Goal: Communication & Community: Ask a question

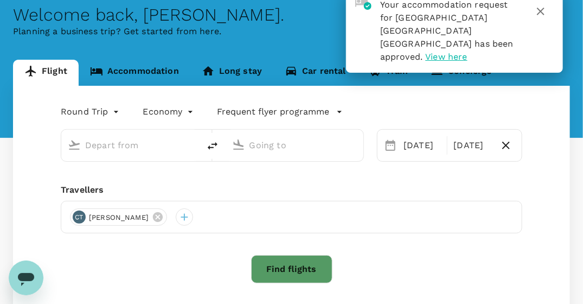
type input "Singapore Changi (SIN)"
type input "Tokyo Intl (HND)"
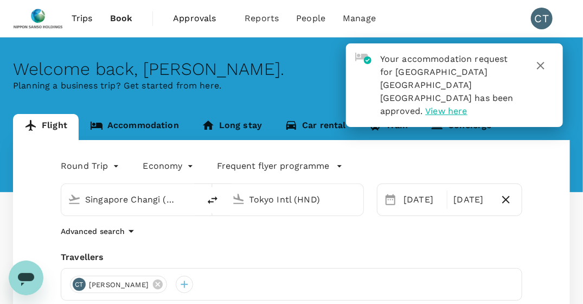
scroll to position [54, 0]
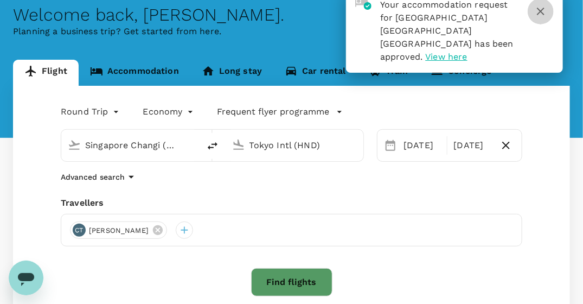
click at [543, 11] on icon "button" at bounding box center [540, 11] width 13 height 13
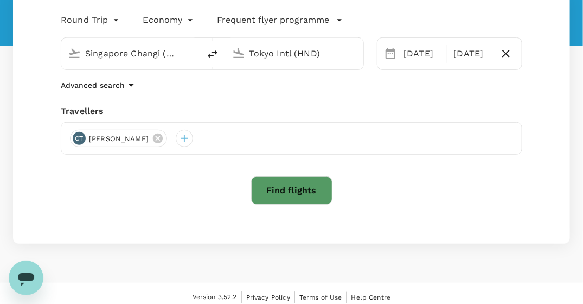
scroll to position [153, 0]
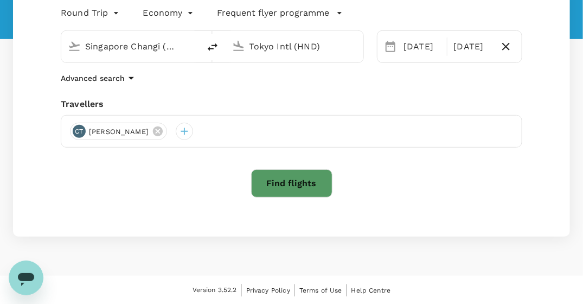
click at [195, 49] on div "Singapore Changi (SIN)" at bounding box center [130, 46] width 138 height 31
click at [155, 43] on input "Singapore Changi (SIN)" at bounding box center [131, 46] width 92 height 17
click at [73, 49] on icon at bounding box center [74, 46] width 13 height 13
click at [137, 56] on div "Singapore Changi (SIN)" at bounding box center [130, 46] width 138 height 31
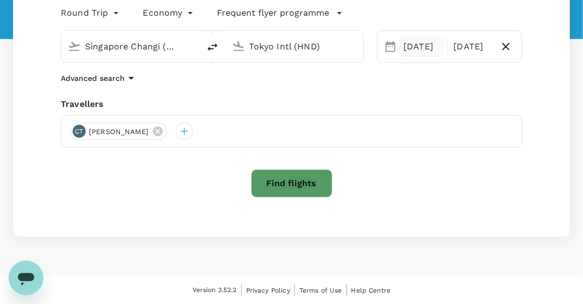
click at [419, 47] on div "[DATE]" at bounding box center [421, 47] width 45 height 22
click at [270, 47] on input "Tokyo Intl (HND)" at bounding box center [295, 46] width 92 height 17
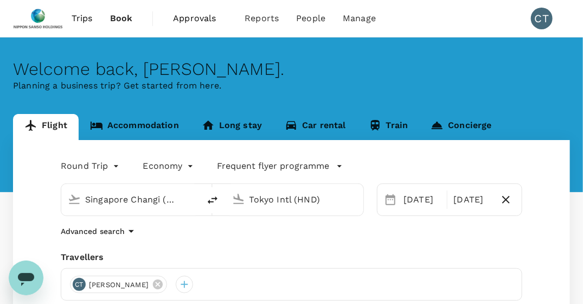
scroll to position [54, 0]
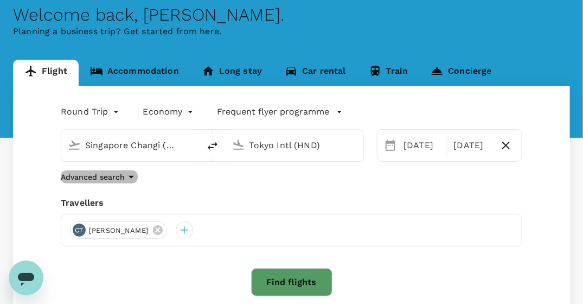
click at [130, 171] on icon "button" at bounding box center [131, 176] width 13 height 13
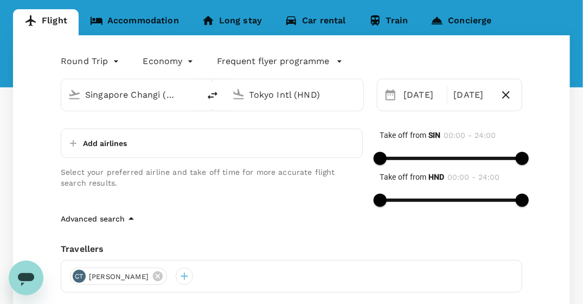
scroll to position [217, 0]
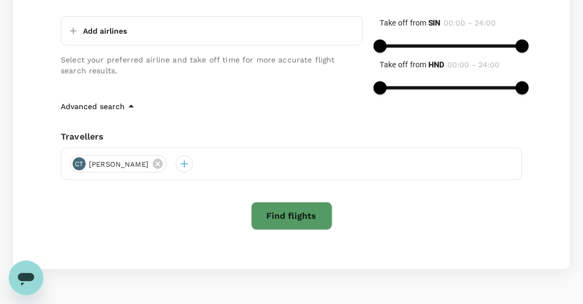
click at [112, 232] on div "Round Trip roundtrip Economy economy Frequent flyer programme Singapore Changi …" at bounding box center [291, 96] width 557 height 346
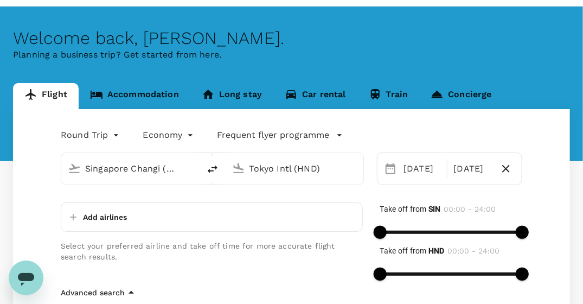
scroll to position [0, 0]
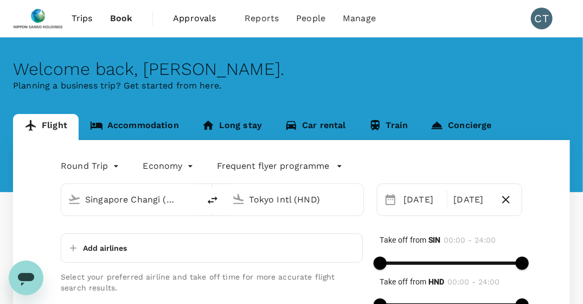
click at [88, 16] on span "Trips" at bounding box center [82, 18] width 21 height 13
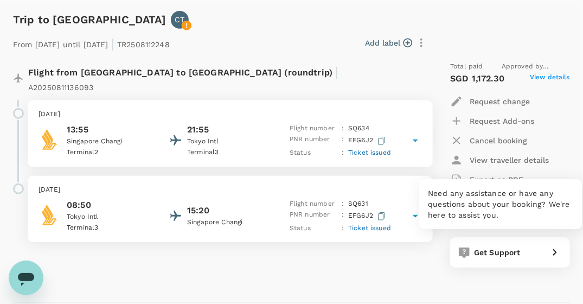
scroll to position [163, 0]
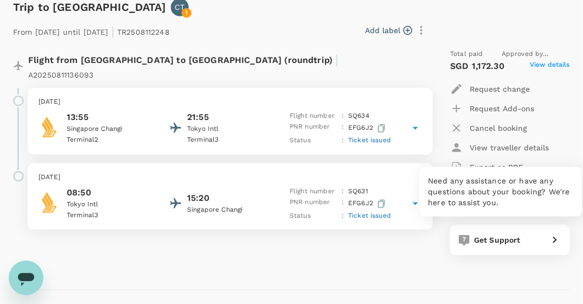
click at [499, 239] on span "Get Support" at bounding box center [497, 239] width 47 height 9
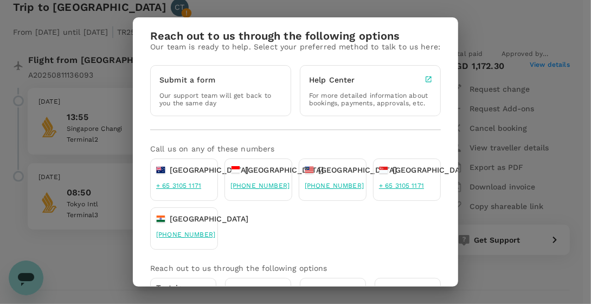
click at [14, 277] on div "Reach out to us through the following options Our team is ready to help. Select…" at bounding box center [295, 152] width 591 height 304
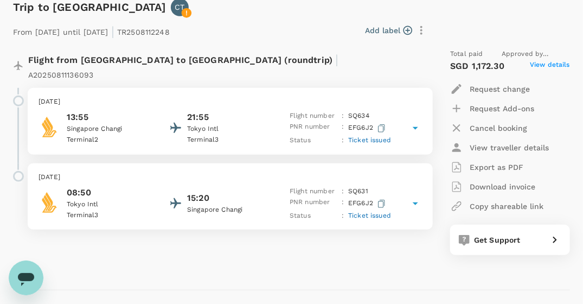
click at [21, 277] on icon "Open messaging window" at bounding box center [26, 278] width 16 height 13
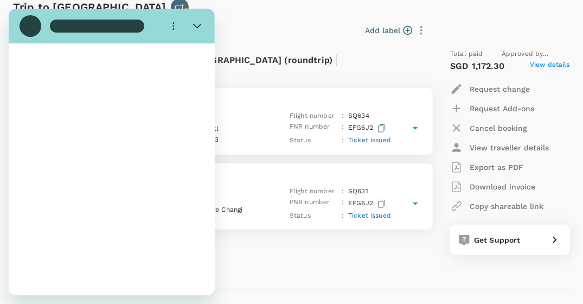
scroll to position [0, 0]
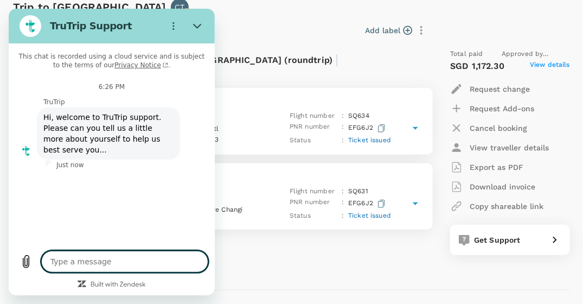
type textarea "x"
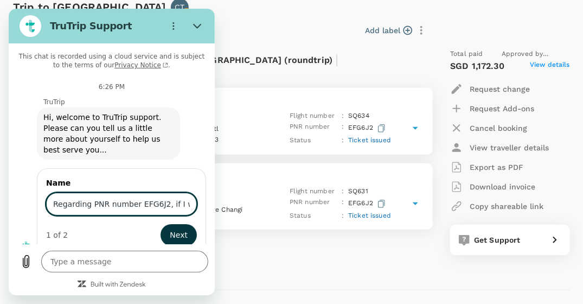
drag, startPoint x: 191, startPoint y: 192, endPoint x: 16, endPoint y: 185, distance: 174.8
click at [9, 171] on html "TruTrip Support This chat is recorded using a cloud service and is subject to t…" at bounding box center [112, 152] width 206 height 286
type input "Regarding PNR number EFG6J2, if I wish to change this return flight to flying b…"
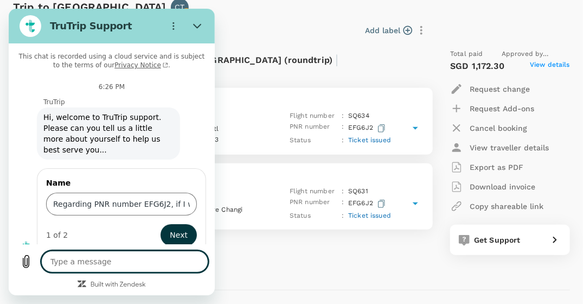
paste textarea "Regarding PNR number EFG6J2, if I wish to change this return flight to flying b…"
type textarea "Regarding PNR number EFG6J2, if I wish to change this return flight to flying b…"
type textarea "x"
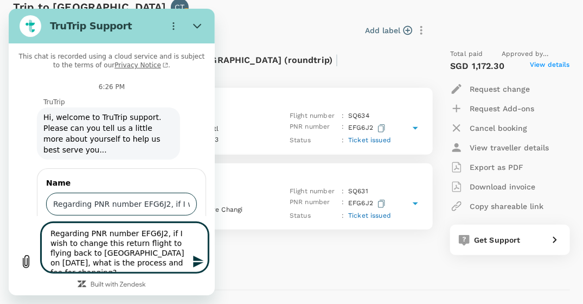
type textarea "Regarding PNR number EFG6J2, if I wish to change this return flight to flying b…"
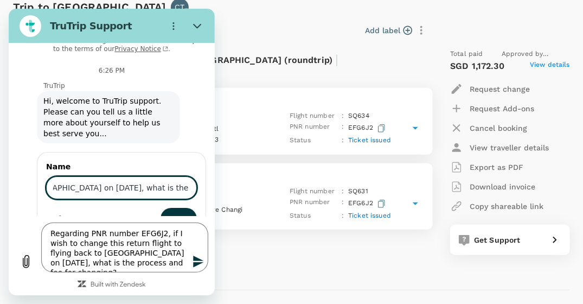
scroll to position [20, 0]
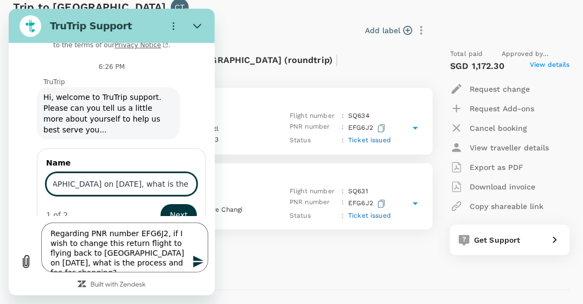
drag, startPoint x: 48, startPoint y: 201, endPoint x: 222, endPoint y: 203, distance: 173.5
click at [215, 203] on html "TruTrip Support This chat is recorded using a cloud service and is subject to t…" at bounding box center [112, 152] width 206 height 286
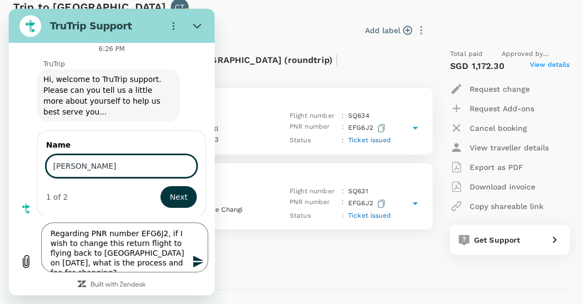
type input "[PERSON_NAME]"
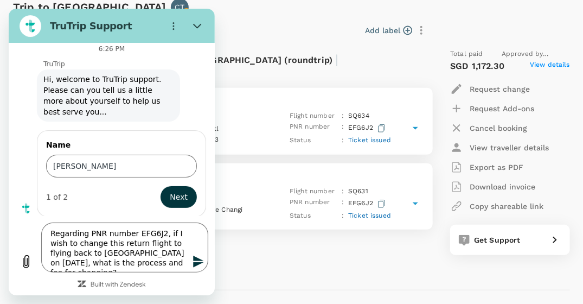
click at [194, 265] on icon "Send message" at bounding box center [198, 261] width 10 height 12
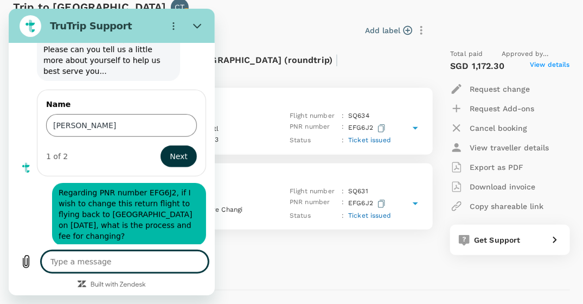
scroll to position [81, 0]
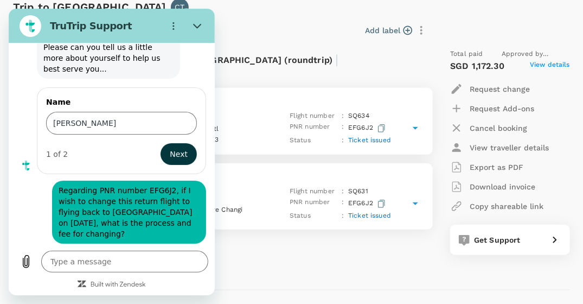
click at [283, 248] on div "Flight from [GEOGRAPHIC_DATA] to [GEOGRAPHIC_DATA] (roundtrip) | A2025081113609…" at bounding box center [216, 151] width 424 height 223
click at [255, 22] on div "Add label" at bounding box center [302, 30] width 256 height 18
click at [196, 28] on icon "Close" at bounding box center [197, 26] width 9 height 9
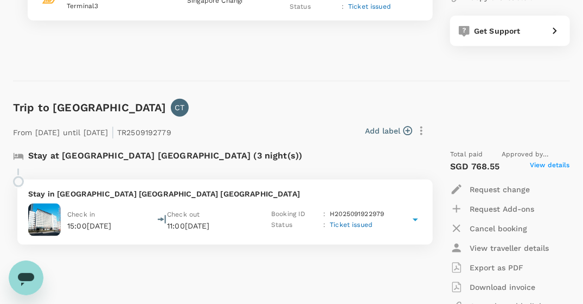
scroll to position [380, 0]
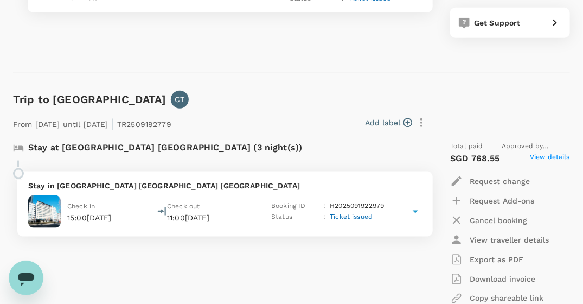
click at [25, 274] on icon "Open messaging window" at bounding box center [26, 278] width 16 height 13
type textarea "x"
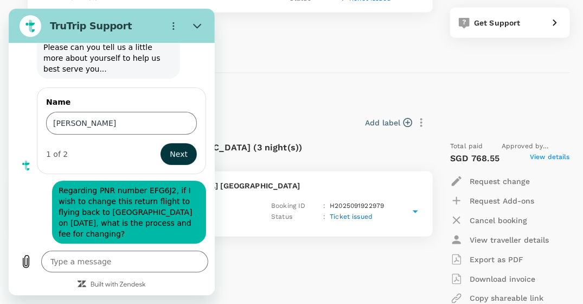
click at [322, 239] on div "Stay in [GEOGRAPHIC_DATA] [GEOGRAPHIC_DATA] Takanawa Check in 15:00[DATE] Check…" at bounding box center [221, 208] width 424 height 74
click at [288, 139] on div "Stay at [GEOGRAPHIC_DATA] [GEOGRAPHIC_DATA] (3 night(s))" at bounding box center [216, 146] width 424 height 28
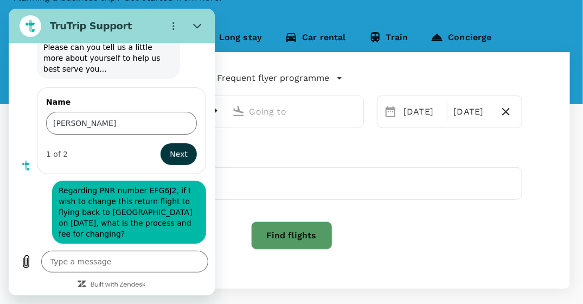
scroll to position [20, 0]
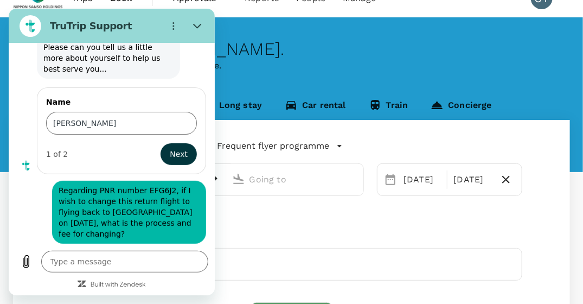
type input "Singapore Changi (SIN)"
type input "Tokyo Intl (HND)"
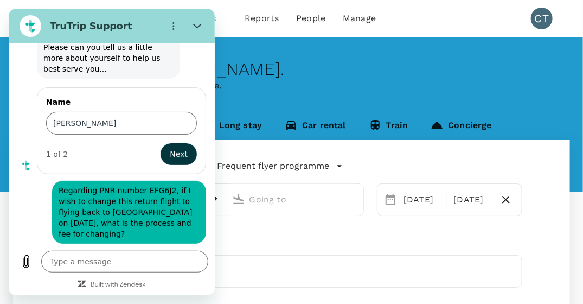
type input "Singapore Changi (SIN)"
type input "Tokyo Intl (HND)"
type textarea "x"
